Goal: Task Accomplishment & Management: Use online tool/utility

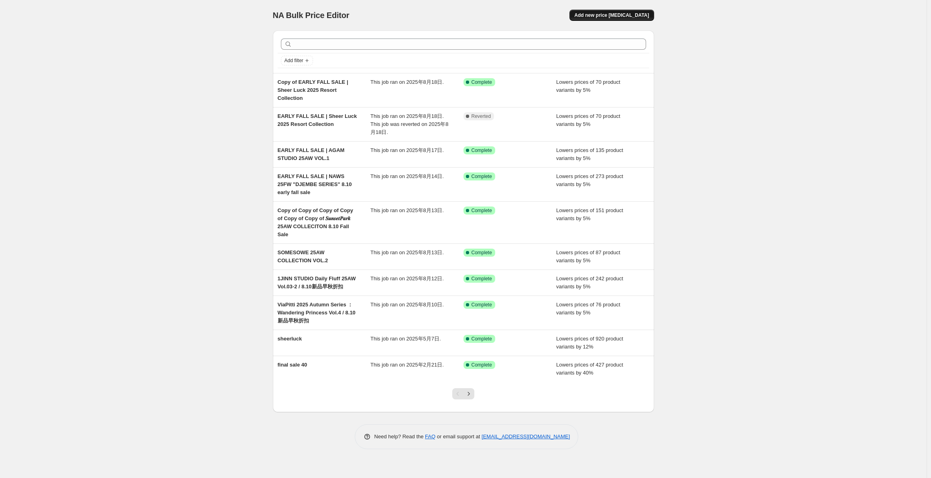
click at [633, 17] on span "Add new price [MEDICAL_DATA]" at bounding box center [611, 15] width 75 height 6
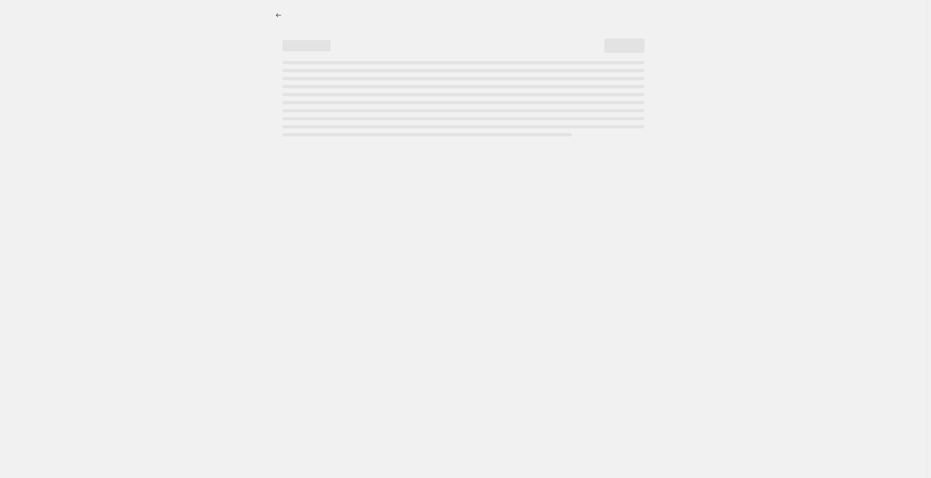
select select "percentage"
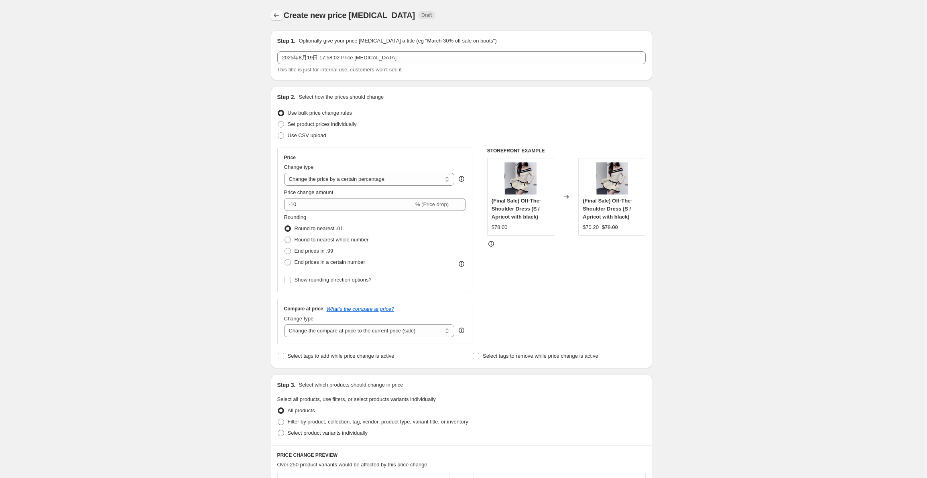
click at [277, 16] on icon "Price change jobs" at bounding box center [277, 15] width 8 height 8
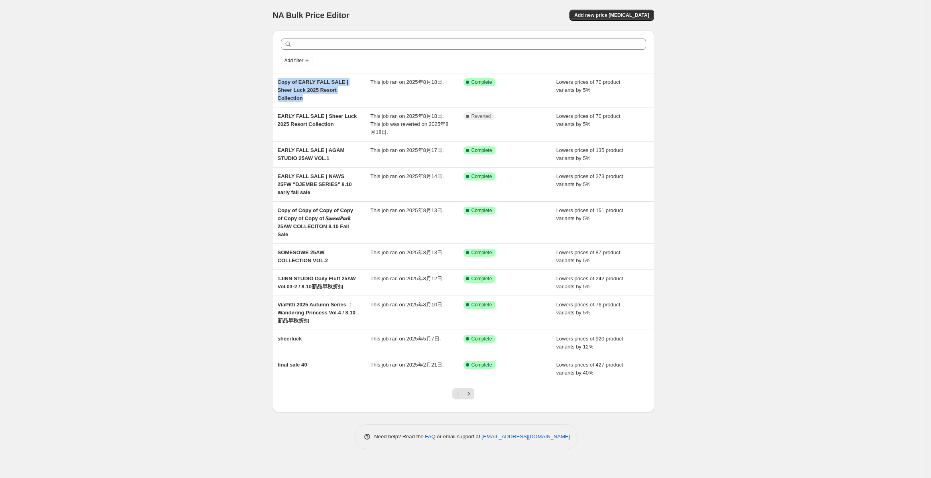
drag, startPoint x: 363, startPoint y: 94, endPoint x: 272, endPoint y: 77, distance: 92.7
click at [272, 77] on div "Add filter Copy of EARLY FALL SALE | Sheer Luck 2025 Resort Collection This job…" at bounding box center [460, 218] width 388 height 389
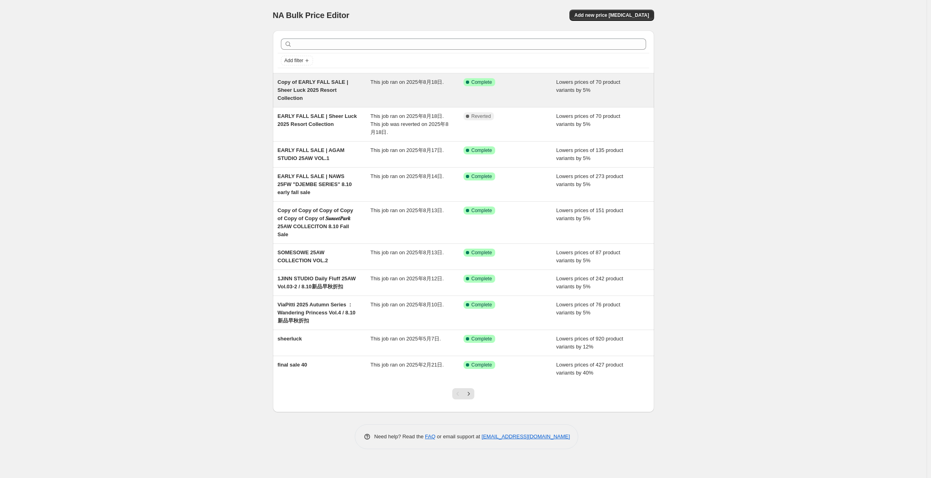
click at [553, 83] on div "Success Complete Complete" at bounding box center [510, 90] width 93 height 24
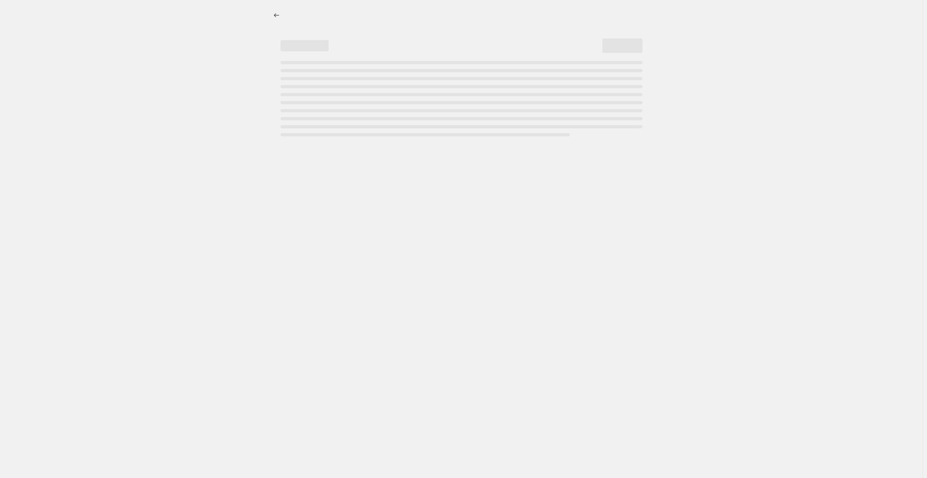
select select "percentage"
select select "collection"
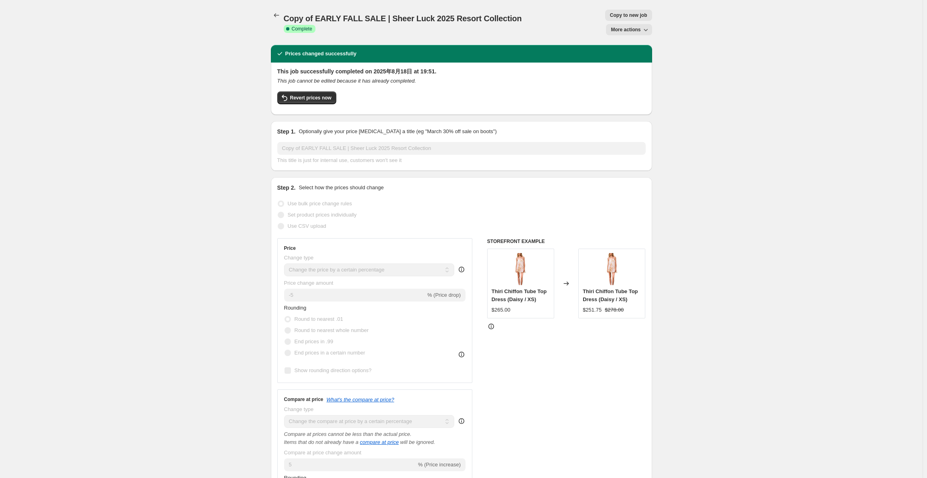
click at [605, 12] on button "Copy to new job" at bounding box center [628, 15] width 47 height 11
select select "percentage"
select select "collection"
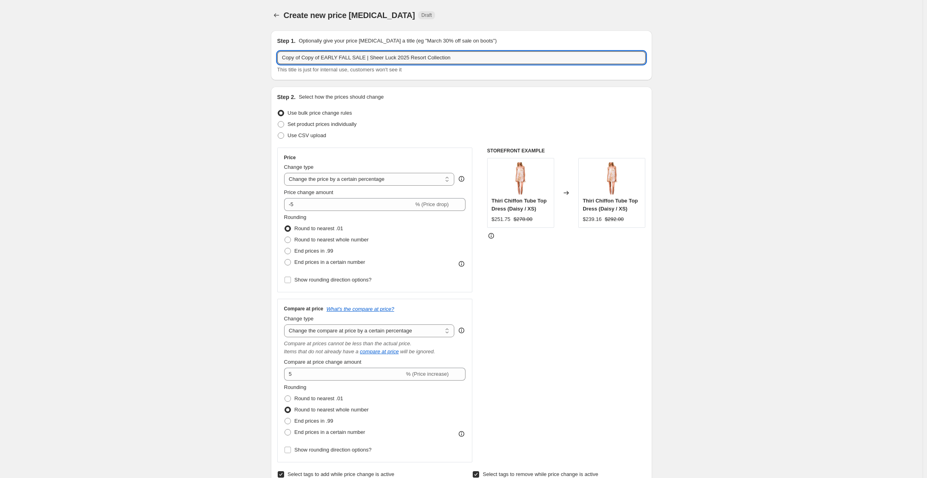
drag, startPoint x: 323, startPoint y: 55, endPoint x: 233, endPoint y: 52, distance: 90.8
drag, startPoint x: 328, startPoint y: 58, endPoint x: 509, endPoint y: 69, distance: 181.4
click at [509, 69] on div "EARLY FALL SALE | Sheer Luck 2025 Resort Collection This title is just for inte…" at bounding box center [461, 62] width 368 height 22
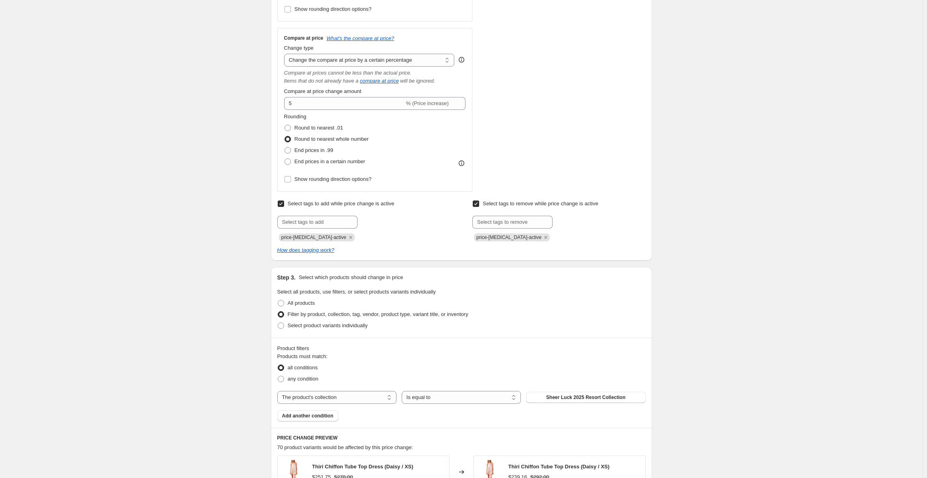
scroll to position [321, 0]
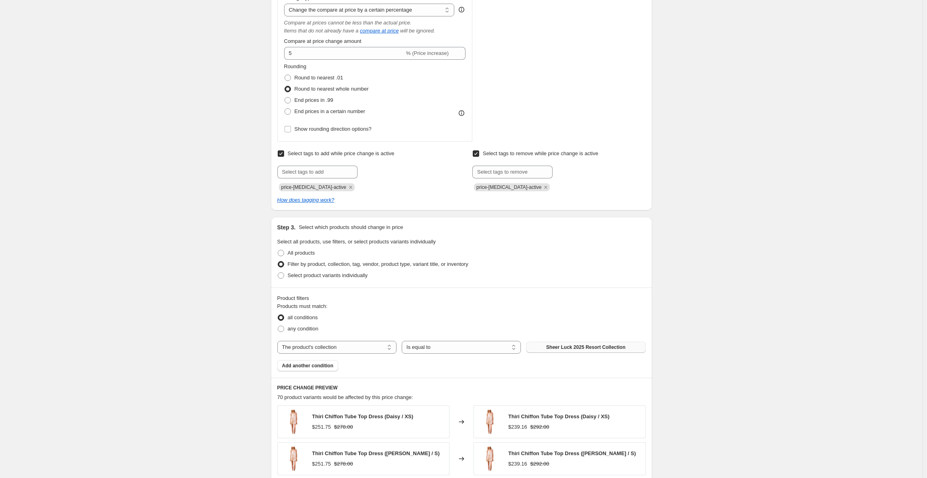
type input "EARLY FALL SALE | ASGONY 25AW COLLECTION Vol.2"
click at [588, 351] on span "Sheer Luck 2025 Resort Collection" at bounding box center [585, 347] width 79 height 6
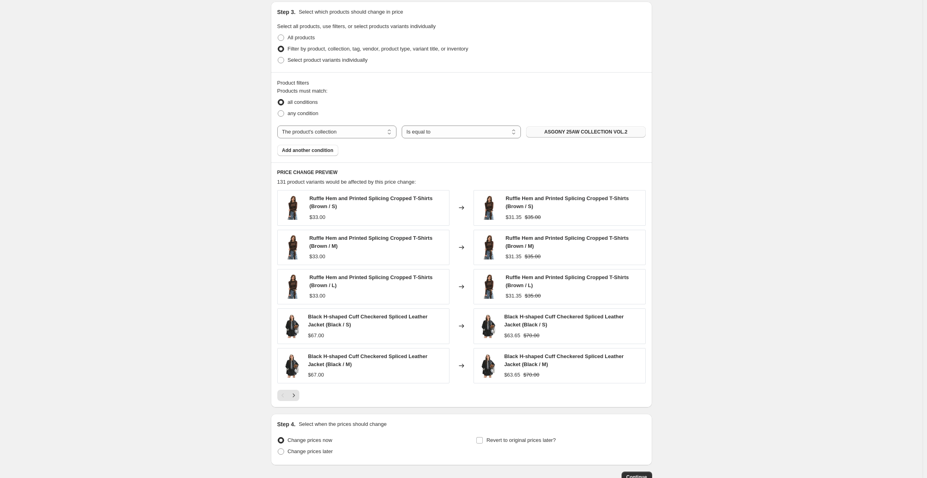
scroll to position [591, 0]
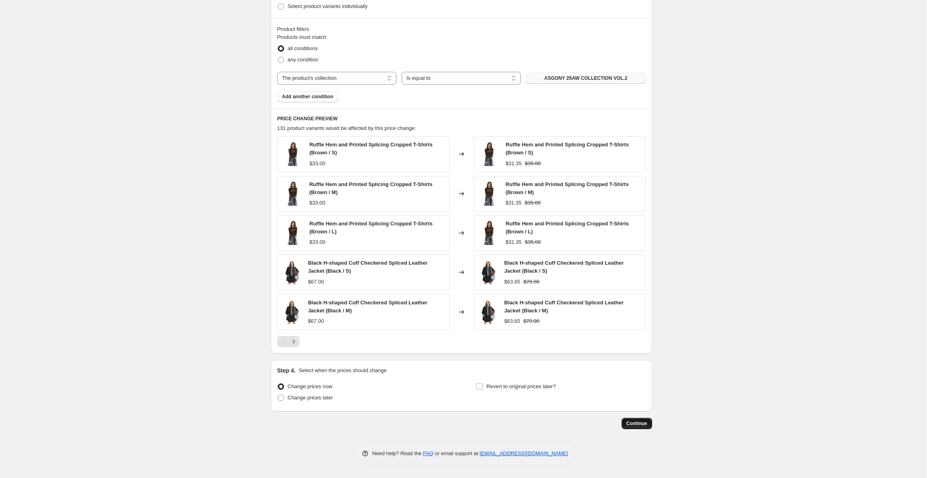
click at [633, 424] on span "Continue" at bounding box center [637, 424] width 21 height 6
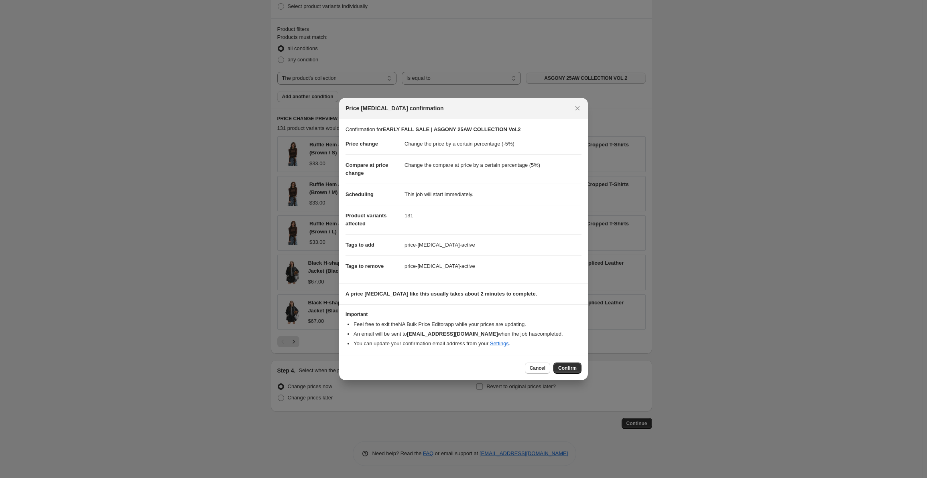
click at [567, 368] on span "Confirm" at bounding box center [567, 368] width 18 height 6
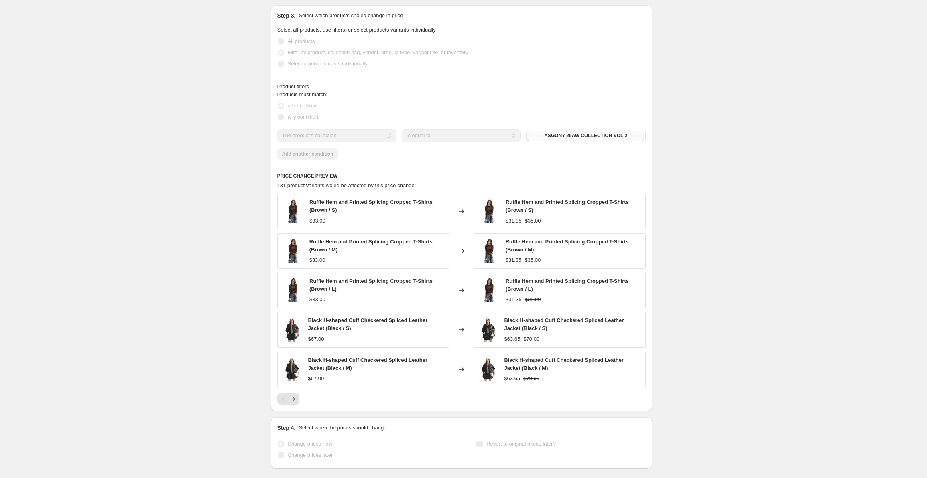
scroll to position [612, 0]
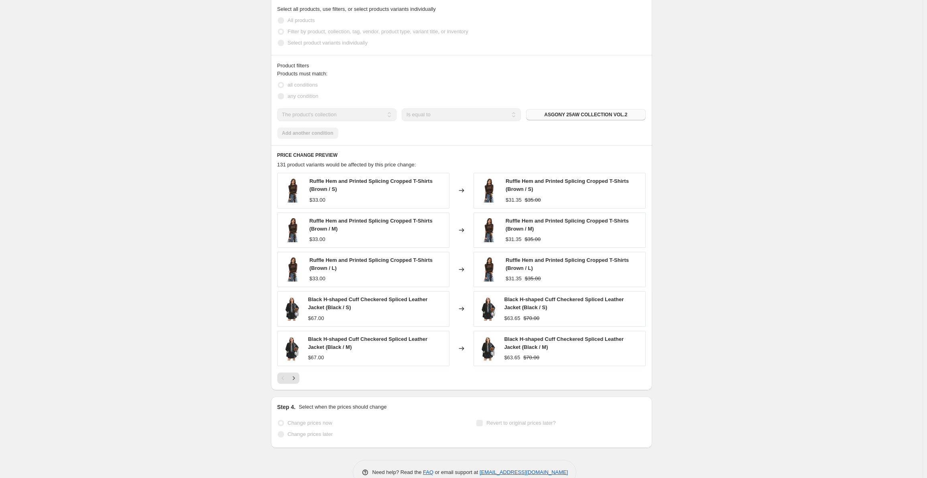
select select "percentage"
select select "collection"
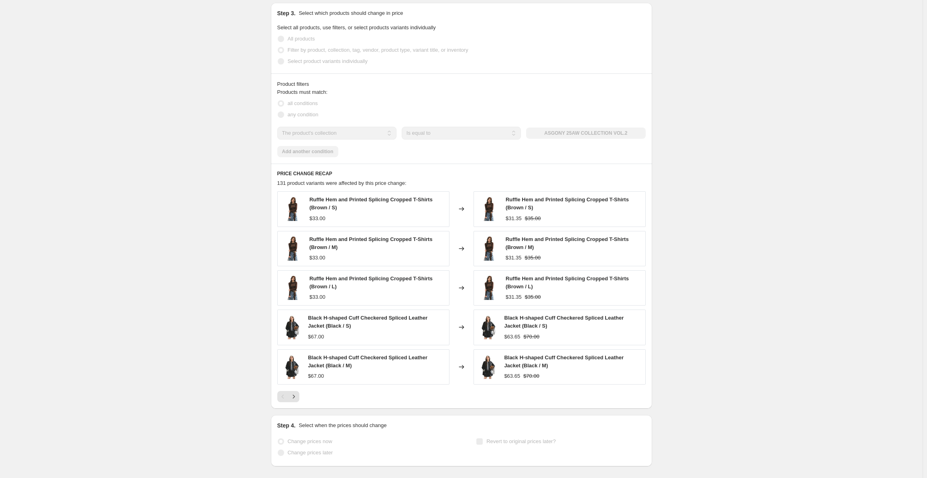
scroll to position [0, 0]
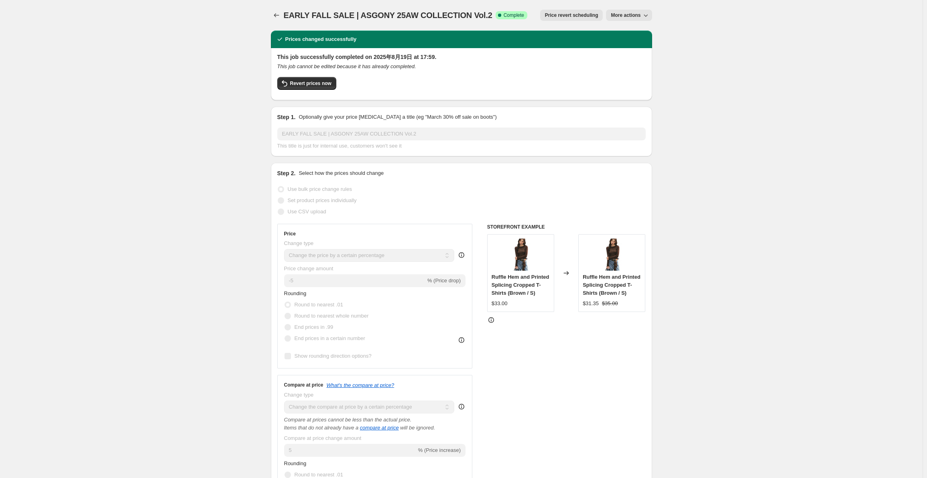
click at [284, 19] on div at bounding box center [277, 15] width 13 height 11
click at [284, 18] on div at bounding box center [277, 15] width 13 height 11
click at [281, 15] on icon "Price change jobs" at bounding box center [277, 15] width 8 height 8
